Goal: Information Seeking & Learning: Learn about a topic

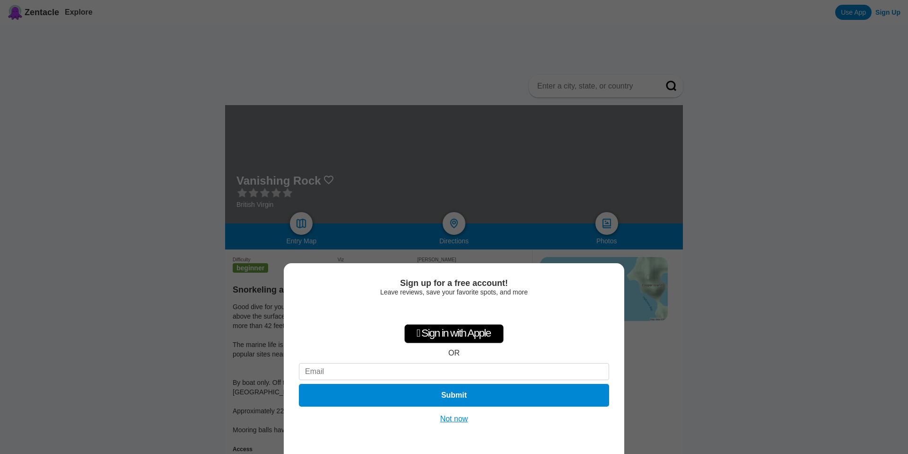
click at [450, 420] on button "Not now" at bounding box center [455, 418] width 34 height 9
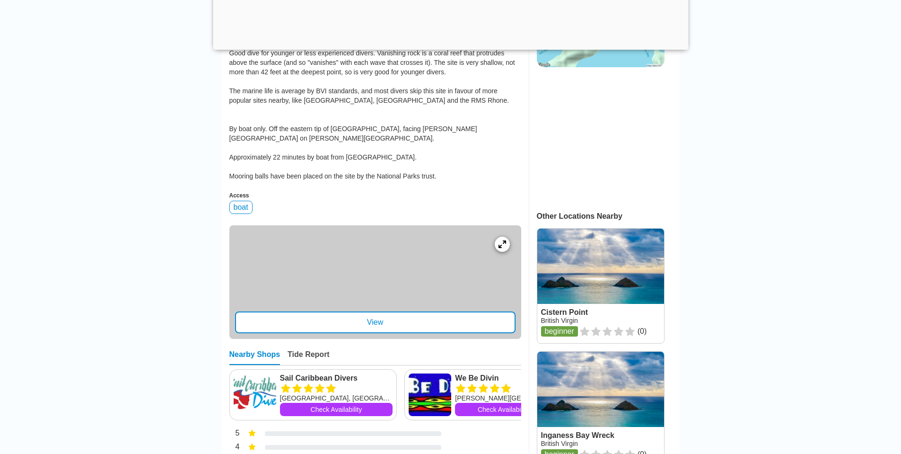
scroll to position [316, 0]
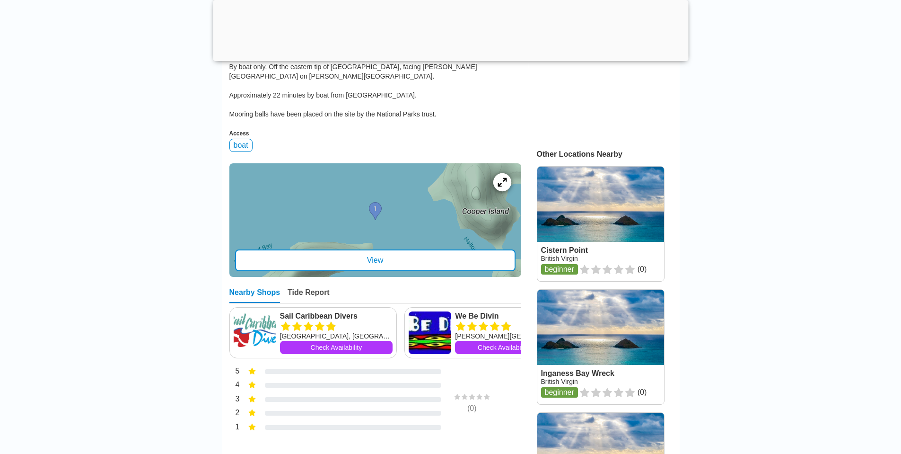
click at [499, 177] on icon at bounding box center [502, 181] width 9 height 9
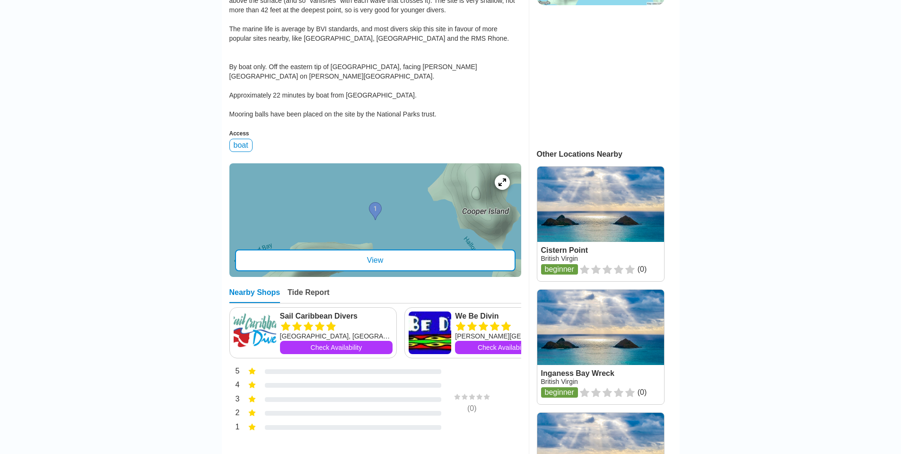
click at [401, 257] on div "View" at bounding box center [375, 260] width 281 height 22
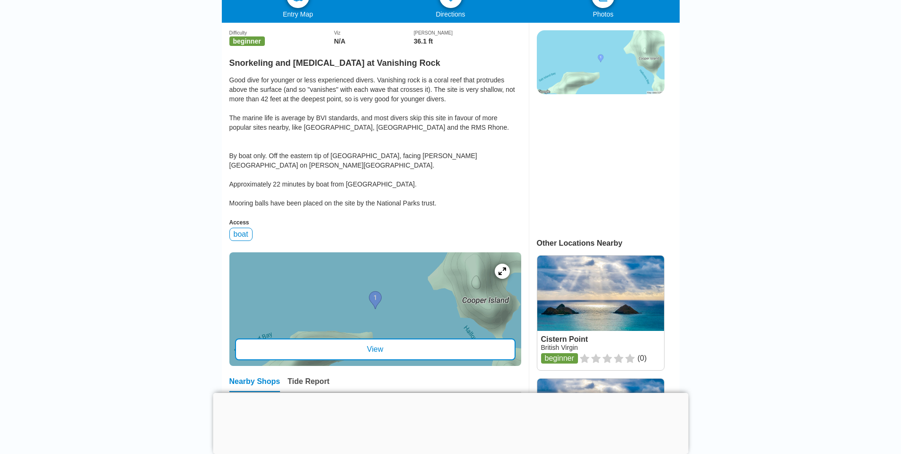
scroll to position [342, 0]
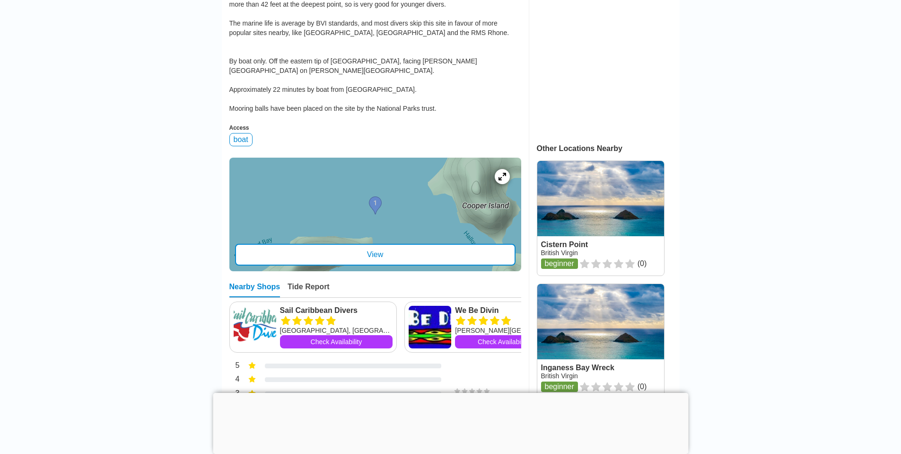
drag, startPoint x: 399, startPoint y: 153, endPoint x: 402, endPoint y: 188, distance: 35.2
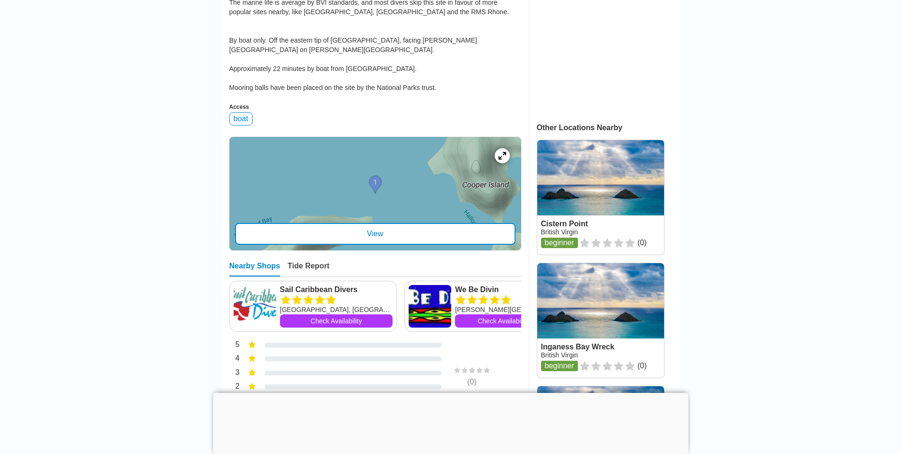
click at [423, 104] on div "Access" at bounding box center [375, 107] width 292 height 7
